Goal: Task Accomplishment & Management: Manage account settings

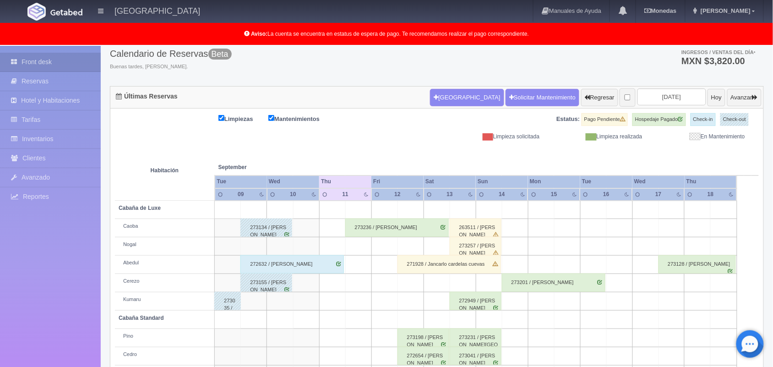
scroll to position [54, 0]
click at [741, 100] on button "Avanzar" at bounding box center [744, 97] width 34 height 17
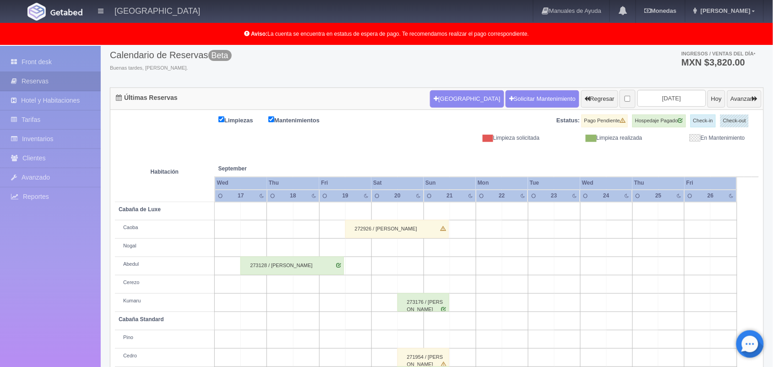
scroll to position [51, 0]
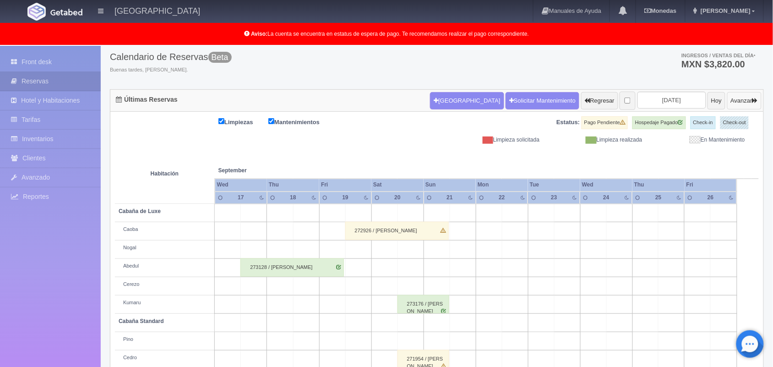
click at [729, 93] on button "Avanzar" at bounding box center [744, 100] width 34 height 17
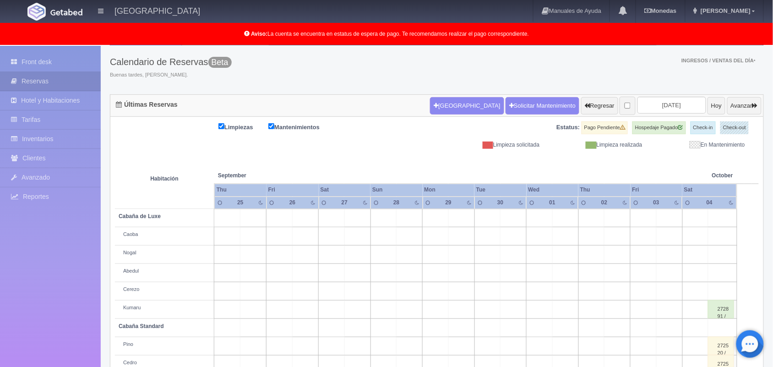
scroll to position [127, 0]
